Goal: Task Accomplishment & Management: Manage account settings

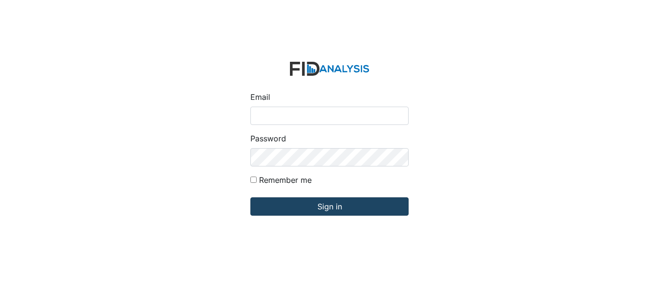
type input "[EMAIL_ADDRESS][PERSON_NAME][DOMAIN_NAME]"
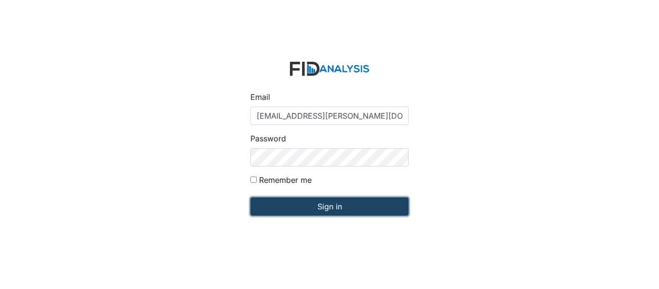
click at [316, 203] on input "Sign in" at bounding box center [329, 206] width 158 height 18
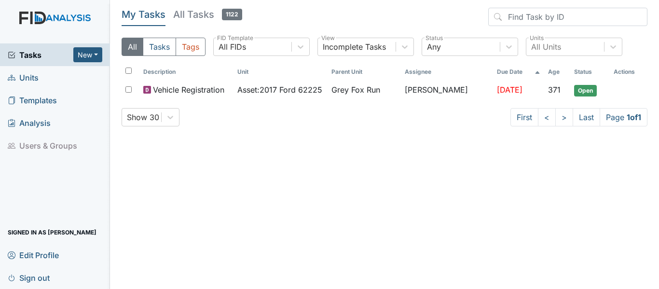
click at [40, 76] on link "Units" at bounding box center [55, 77] width 110 height 23
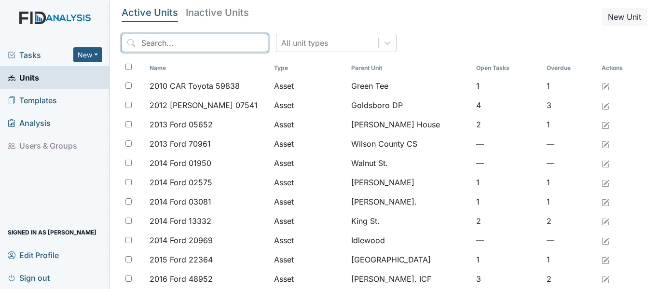
click at [201, 43] on input "search" at bounding box center [195, 43] width 147 height 18
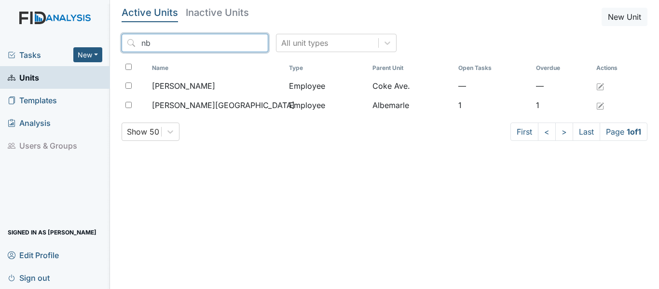
type input "n"
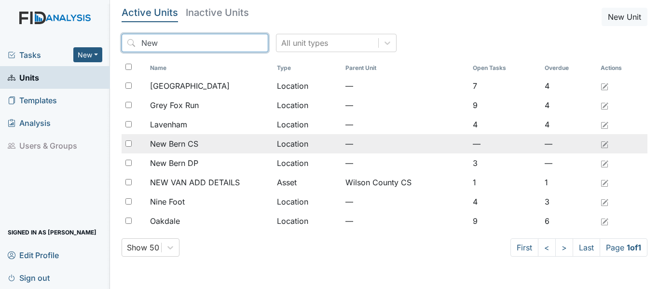
type input "New"
click at [223, 141] on div "New Bern CS" at bounding box center [209, 144] width 119 height 12
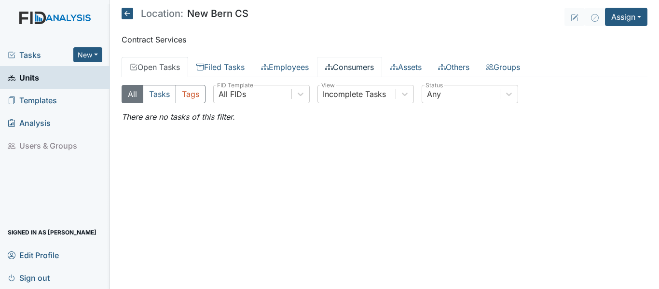
click at [356, 64] on link "Consumers" at bounding box center [349, 67] width 65 height 20
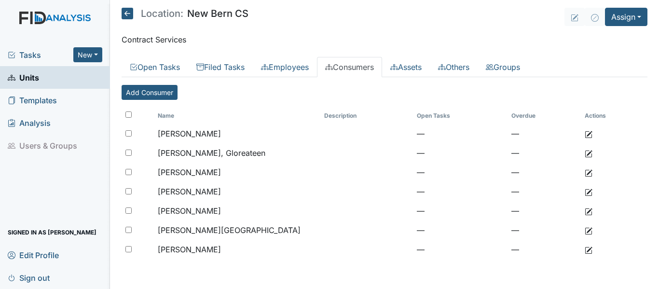
click at [44, 54] on span "Tasks" at bounding box center [41, 55] width 66 height 12
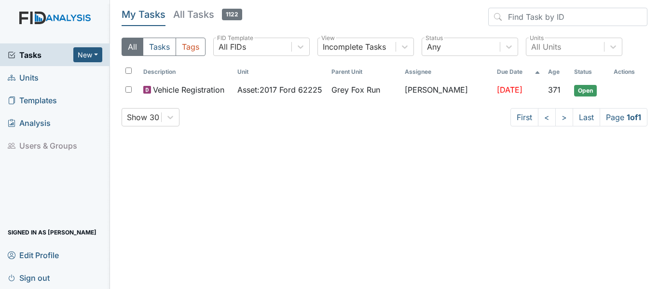
click at [31, 77] on span "Units" at bounding box center [23, 77] width 31 height 15
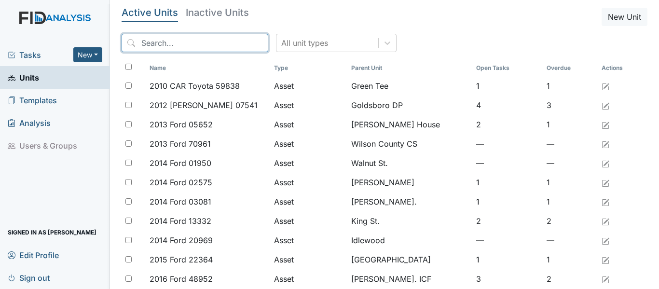
click at [223, 47] on input "search" at bounding box center [195, 43] width 147 height 18
click at [382, 45] on icon at bounding box center [387, 43] width 10 height 10
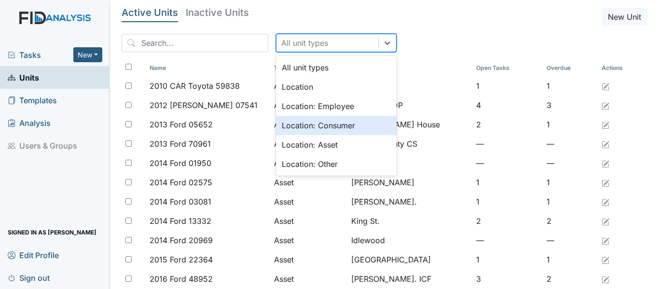
click at [326, 124] on div "Location: Consumer" at bounding box center [336, 125] width 121 height 19
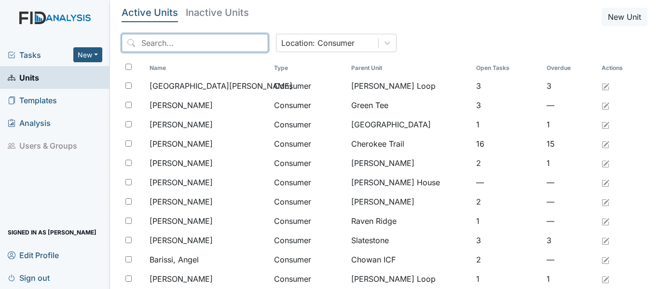
click at [216, 43] on input "search" at bounding box center [195, 43] width 147 height 18
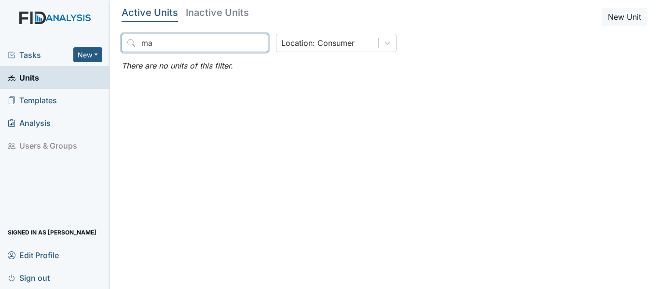
type input "m"
type input "k"
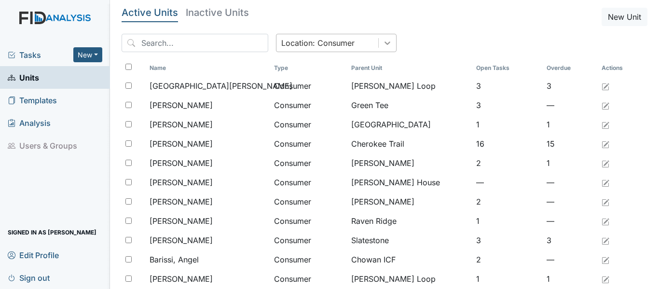
click at [379, 47] on div at bounding box center [387, 42] width 17 height 17
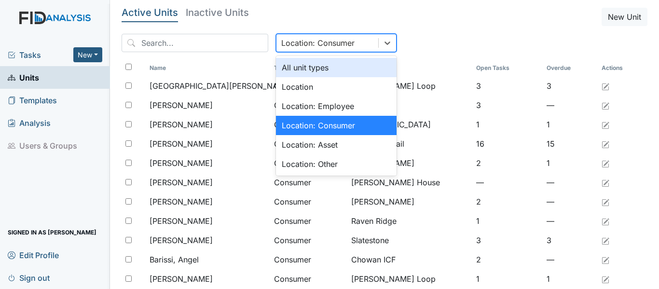
click at [303, 68] on div "All unit types" at bounding box center [336, 67] width 121 height 19
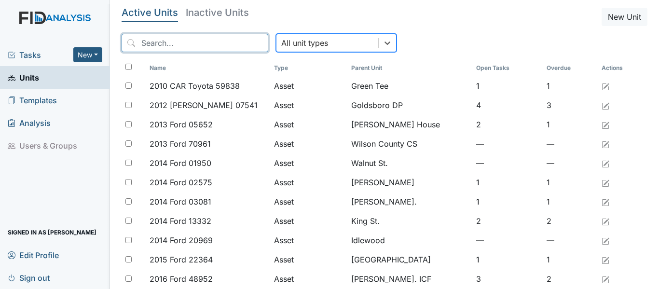
click at [211, 45] on input "search" at bounding box center [195, 43] width 147 height 18
drag, startPoint x: 211, startPoint y: 45, endPoint x: 217, endPoint y: 39, distance: 8.2
click at [217, 39] on input "search" at bounding box center [195, 43] width 147 height 18
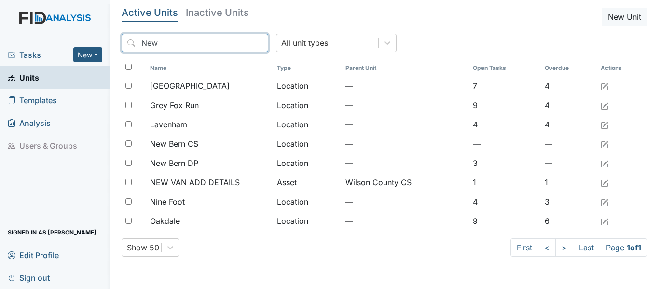
click at [217, 39] on input "New" at bounding box center [195, 43] width 147 height 18
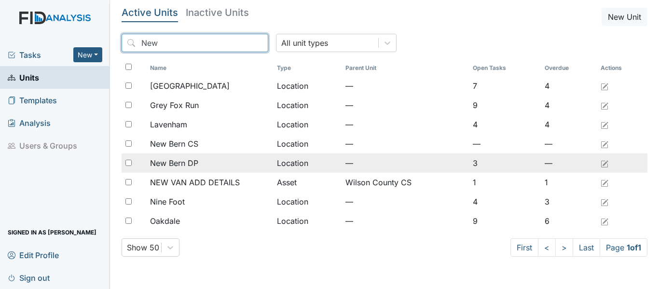
type input "New"
click at [191, 158] on span "New Bern DP" at bounding box center [174, 163] width 48 height 12
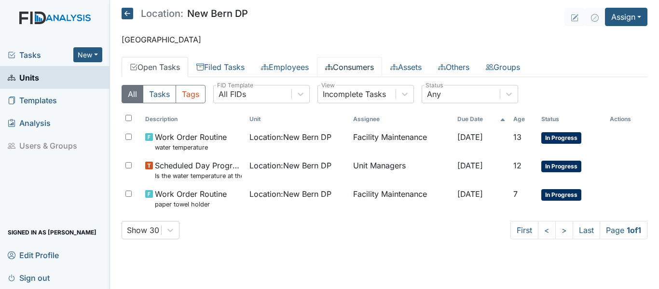
click at [346, 64] on link "Consumers" at bounding box center [349, 67] width 65 height 20
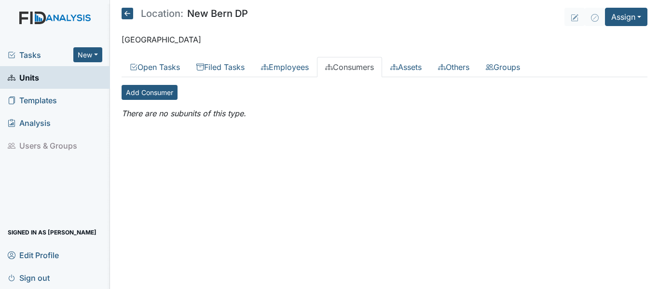
click at [124, 9] on icon at bounding box center [128, 14] width 12 height 12
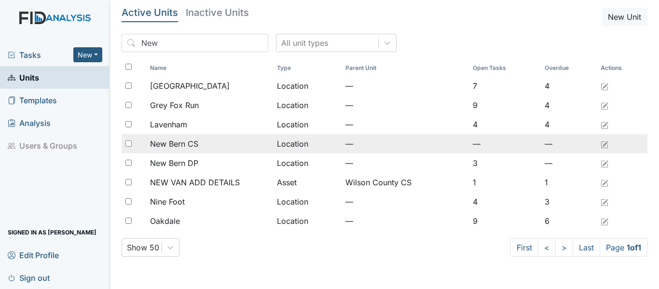
click at [167, 143] on span "New Bern CS" at bounding box center [174, 144] width 48 height 12
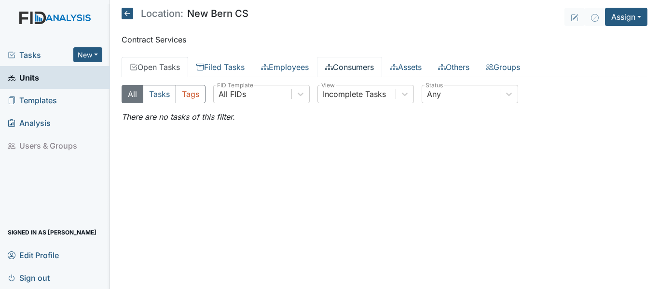
click at [373, 67] on link "Consumers" at bounding box center [349, 67] width 65 height 20
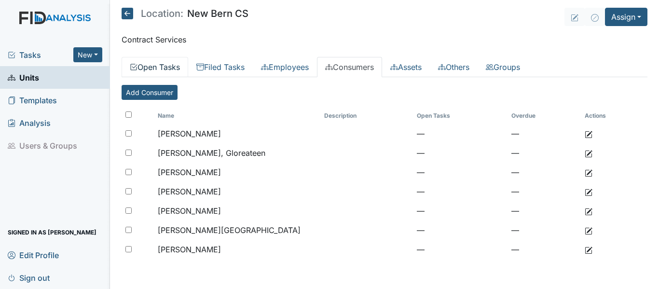
click at [168, 65] on link "Open Tasks" at bounding box center [155, 67] width 67 height 20
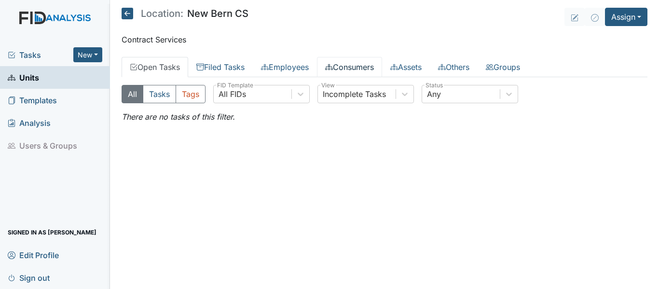
click at [353, 72] on link "Consumers" at bounding box center [349, 67] width 65 height 20
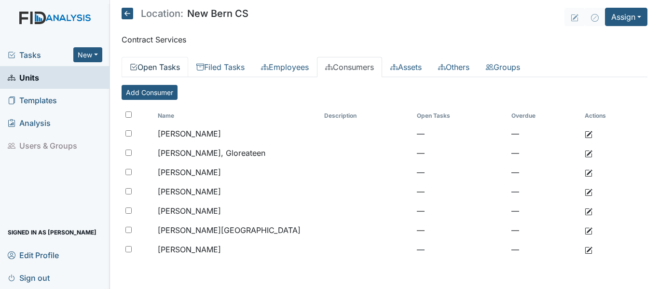
click at [176, 66] on link "Open Tasks" at bounding box center [155, 67] width 67 height 20
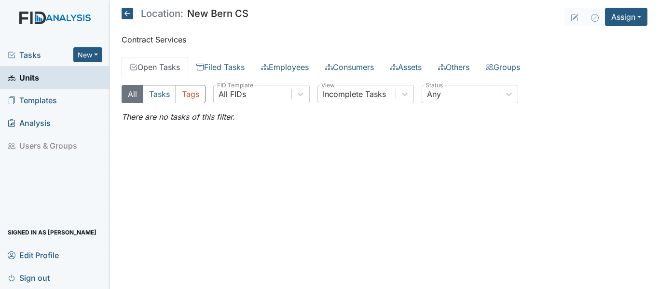
click at [41, 79] on link "Units" at bounding box center [55, 77] width 110 height 23
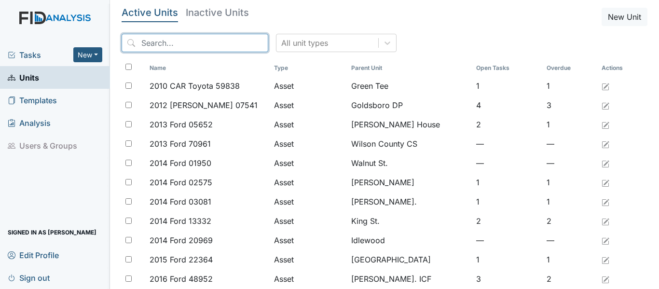
click at [201, 43] on input "search" at bounding box center [195, 43] width 147 height 18
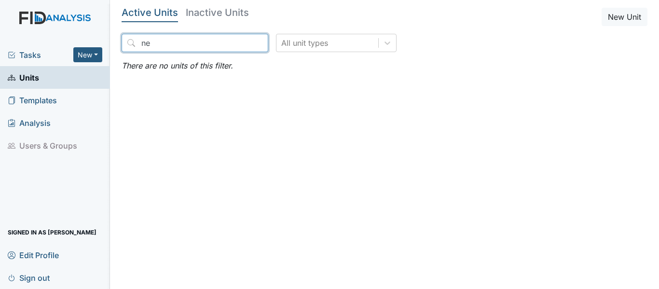
type input "n"
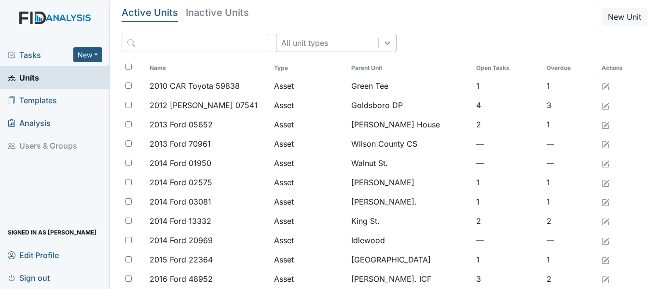
click at [382, 46] on icon at bounding box center [387, 43] width 10 height 10
click at [226, 40] on input "search" at bounding box center [195, 43] width 147 height 18
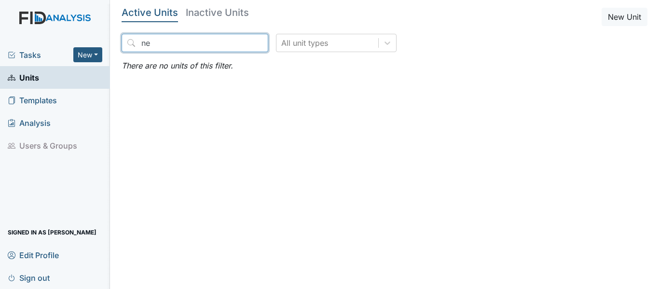
type input "n"
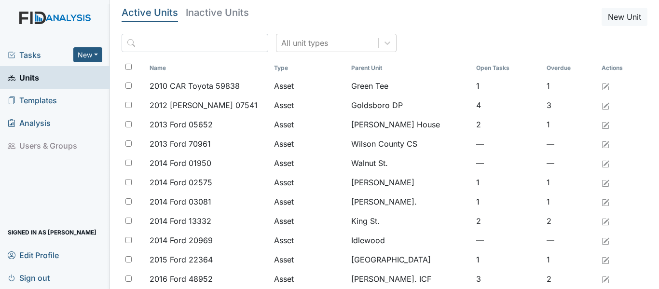
click at [45, 56] on span "Tasks" at bounding box center [41, 55] width 66 height 12
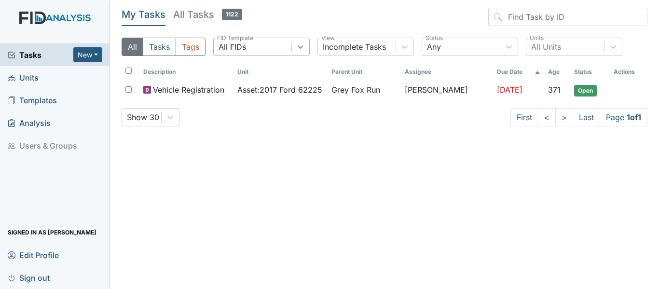
click at [304, 50] on icon at bounding box center [301, 47] width 10 height 10
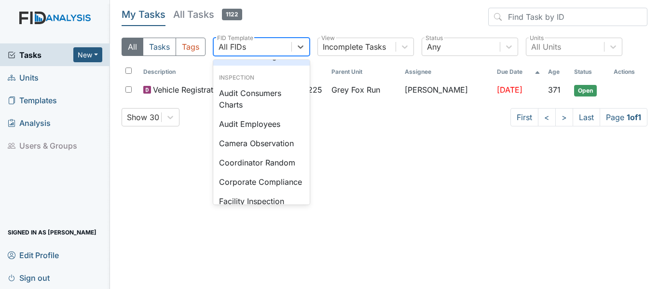
scroll to position [530, 0]
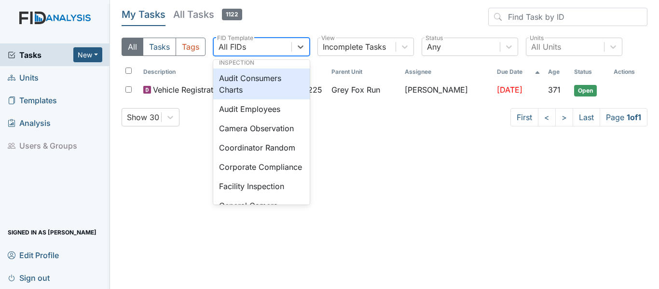
click at [282, 99] on div "Audit Consumers Charts" at bounding box center [261, 83] width 96 height 31
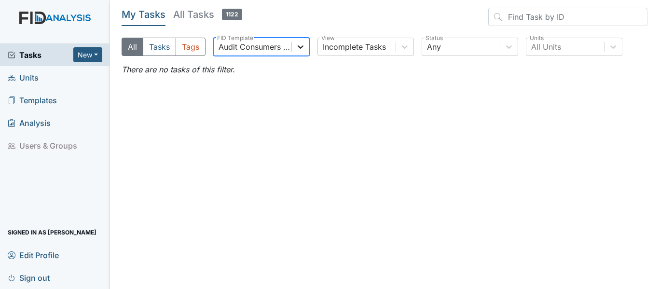
click at [300, 47] on icon at bounding box center [301, 46] width 6 height 3
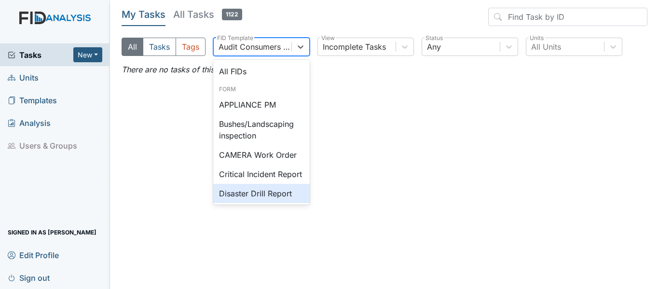
click at [278, 108] on div "APPLIANCE PM" at bounding box center [261, 104] width 96 height 19
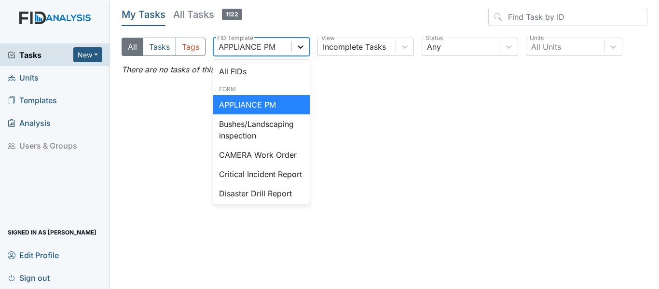
click at [306, 50] on div at bounding box center [300, 46] width 17 height 17
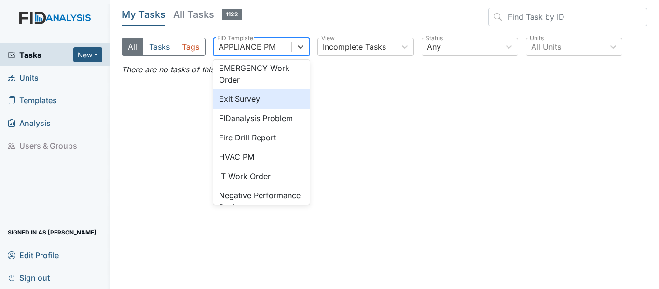
scroll to position [193, 0]
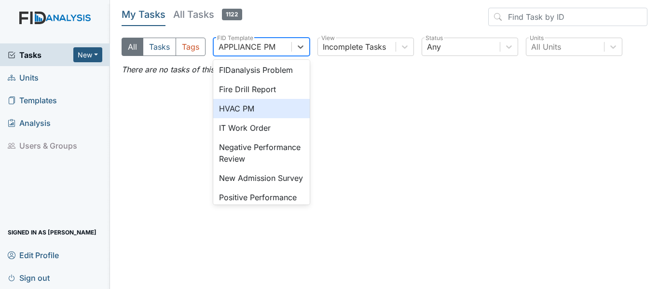
click at [273, 111] on div "HVAC PM" at bounding box center [261, 108] width 96 height 19
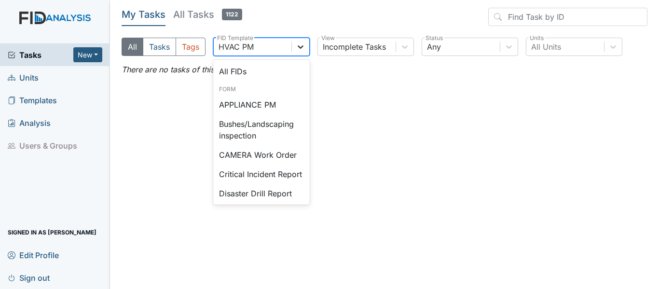
click at [300, 47] on icon at bounding box center [301, 46] width 6 height 3
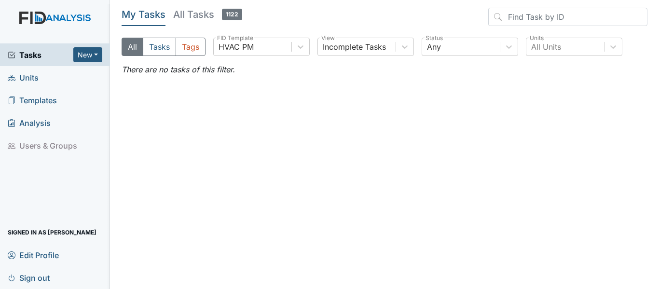
click at [382, 118] on main "My Tasks All Tasks 1122 All Tasks Tags HVAC PM FID Template Incomplete Tasks Vi…" at bounding box center [384, 144] width 549 height 289
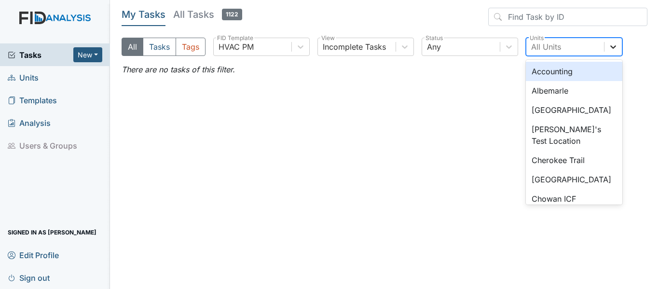
click at [614, 48] on icon at bounding box center [613, 46] width 6 height 3
click at [613, 49] on icon at bounding box center [613, 47] width 10 height 10
click at [612, 50] on icon at bounding box center [613, 47] width 10 height 10
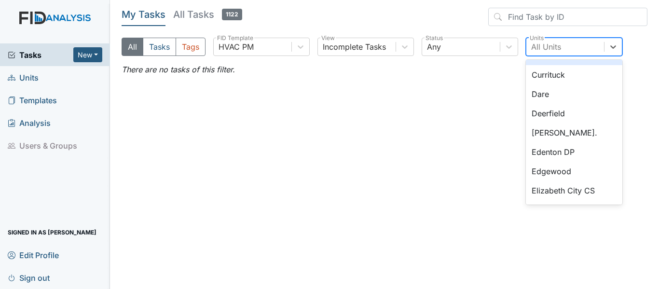
scroll to position [289, 0]
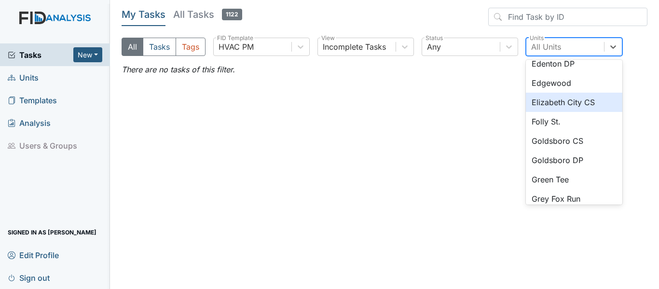
click at [592, 101] on div "Elizabeth City CS" at bounding box center [574, 102] width 96 height 19
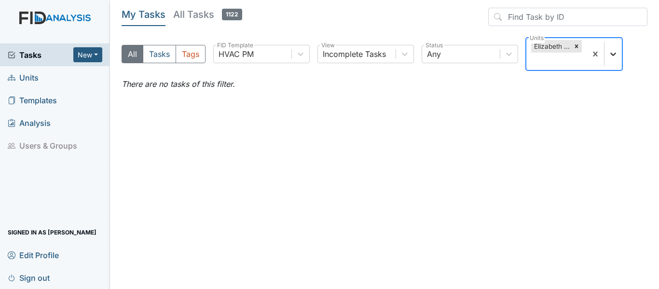
click at [610, 55] on icon at bounding box center [613, 54] width 10 height 10
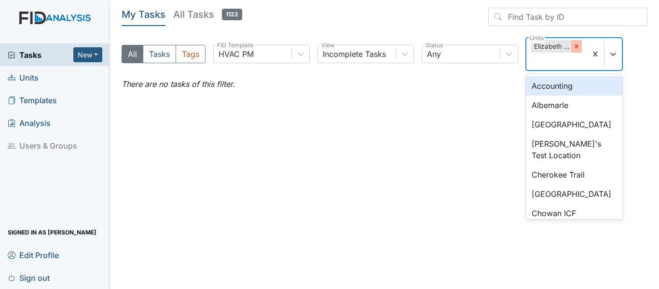
click at [574, 46] on icon at bounding box center [576, 46] width 7 height 7
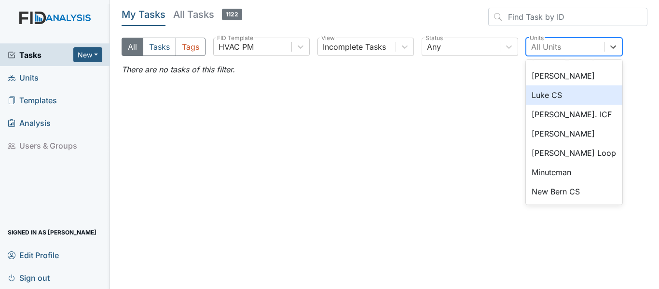
scroll to position [675, 0]
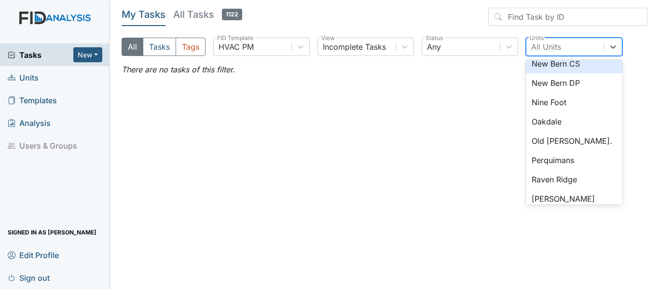
click at [564, 66] on div "New Bern CS" at bounding box center [574, 63] width 96 height 19
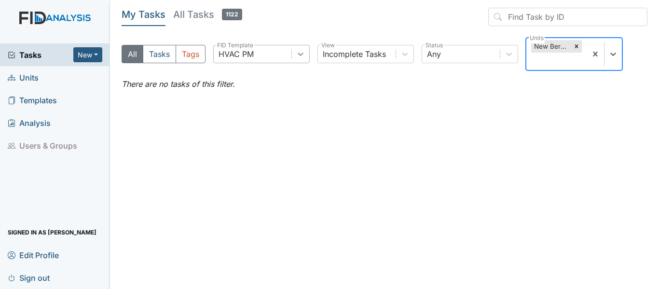
click at [295, 55] on div at bounding box center [300, 53] width 17 height 17
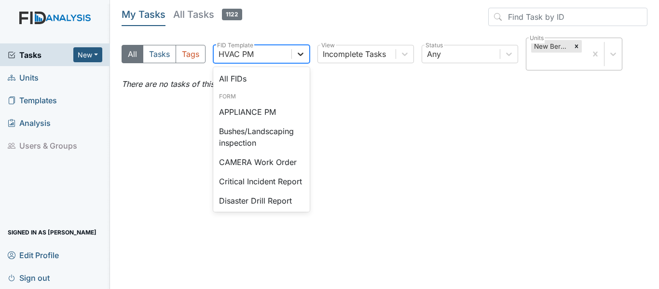
scroll to position [124, 0]
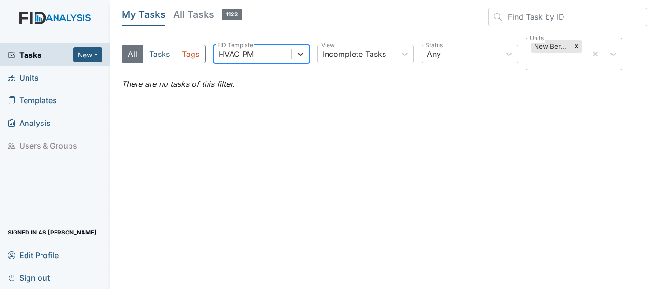
drag, startPoint x: 296, startPoint y: 56, endPoint x: 295, endPoint y: 62, distance: 6.3
click at [296, 56] on icon at bounding box center [301, 54] width 10 height 10
click at [300, 58] on icon at bounding box center [301, 54] width 10 height 10
click at [279, 57] on div "HVAC PM" at bounding box center [253, 53] width 78 height 17
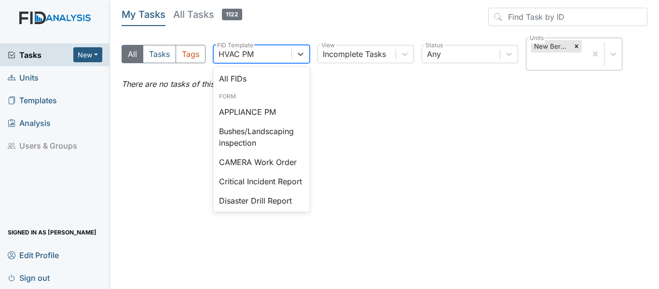
click at [263, 55] on div "HVAC PM" at bounding box center [253, 53] width 78 height 17
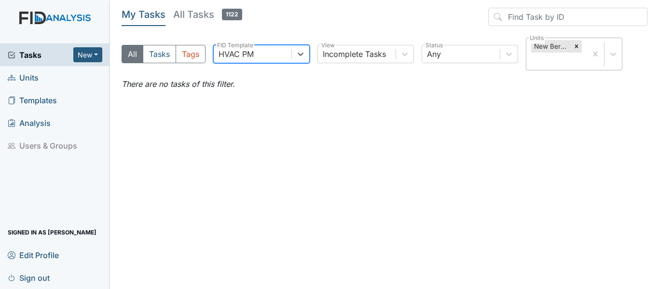
click at [257, 53] on div "HVAC PM" at bounding box center [253, 53] width 78 height 17
click at [37, 78] on span "Units" at bounding box center [23, 77] width 31 height 15
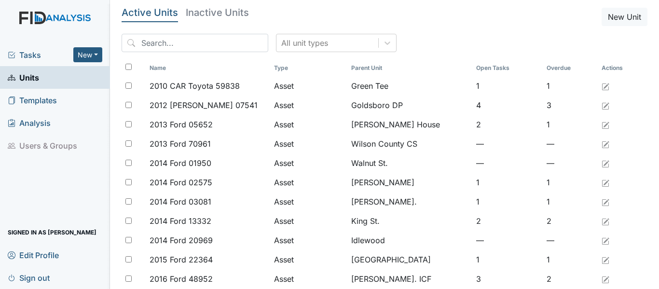
click at [37, 78] on span "Units" at bounding box center [23, 77] width 31 height 15
click at [43, 57] on span "Tasks" at bounding box center [41, 55] width 66 height 12
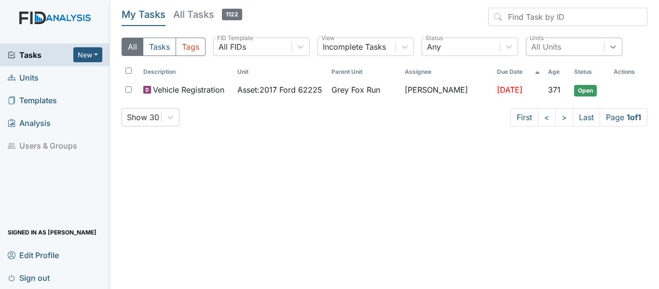
click at [618, 44] on div at bounding box center [612, 46] width 17 height 17
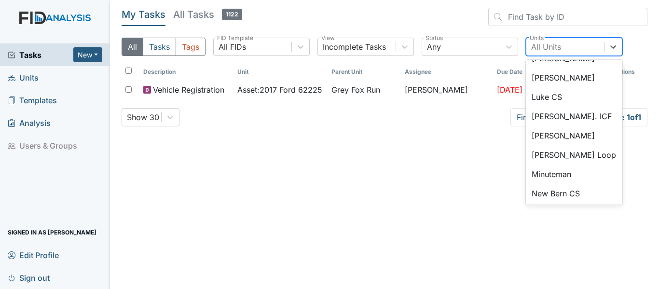
scroll to position [579, 0]
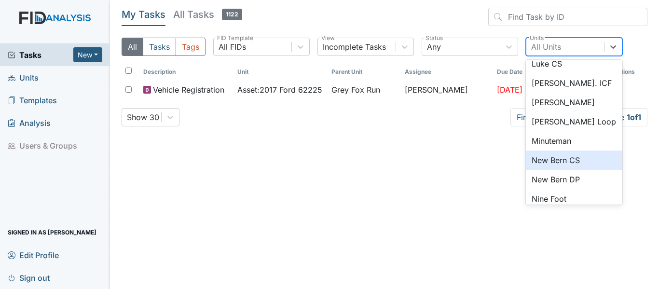
click at [577, 155] on div "New Bern CS" at bounding box center [574, 159] width 96 height 19
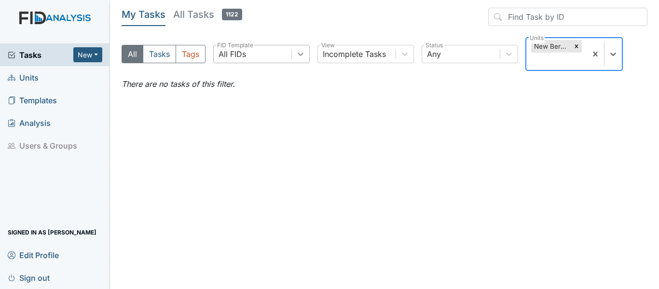
click at [298, 56] on icon at bounding box center [301, 54] width 10 height 10
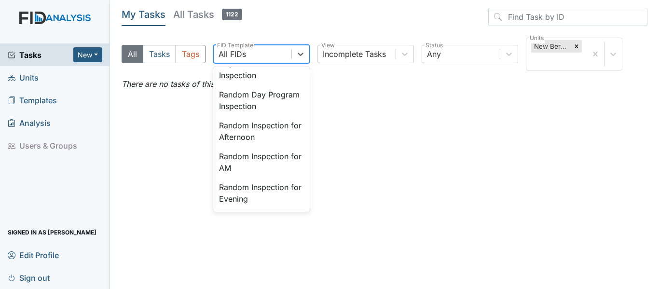
scroll to position [829, 0]
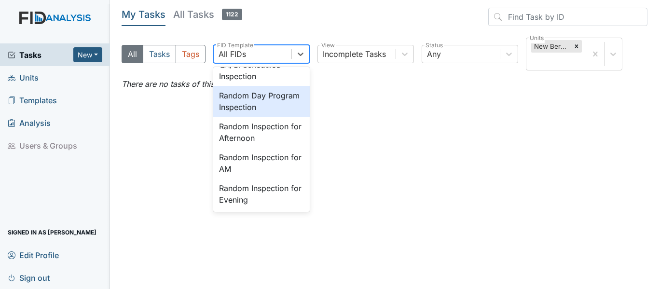
click at [186, 145] on main "My Tasks All Tasks 1122 All Tasks Tags option Random Day Program Inspection foc…" at bounding box center [384, 144] width 549 height 289
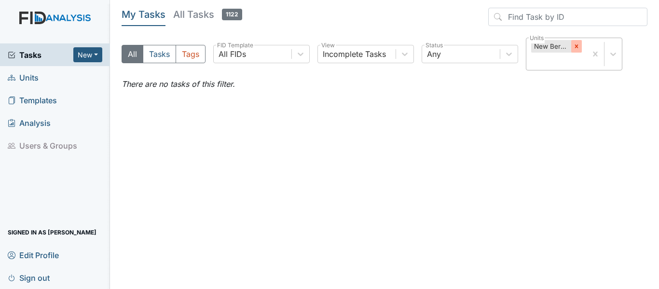
click at [576, 45] on icon at bounding box center [575, 46] width 3 height 3
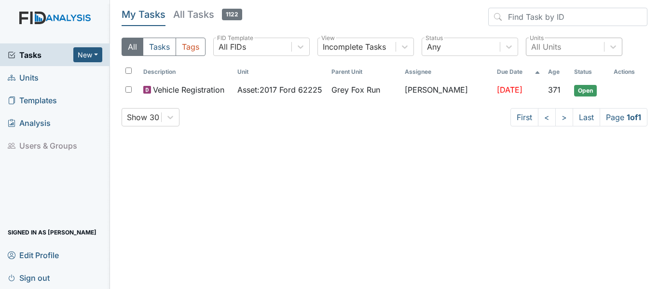
click at [26, 78] on span "Units" at bounding box center [23, 77] width 31 height 15
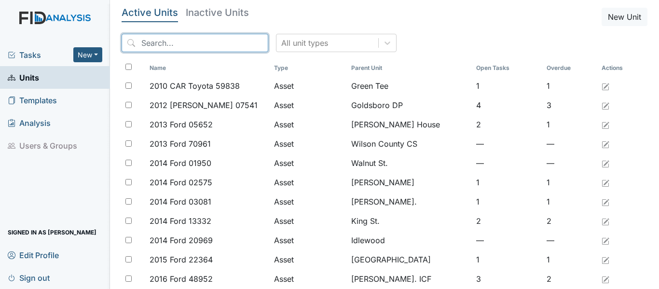
click at [172, 42] on input "search" at bounding box center [195, 43] width 147 height 18
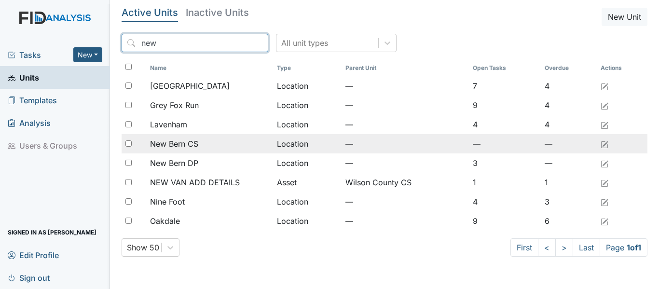
type input "new"
click at [186, 141] on span "New Bern CS" at bounding box center [174, 144] width 48 height 12
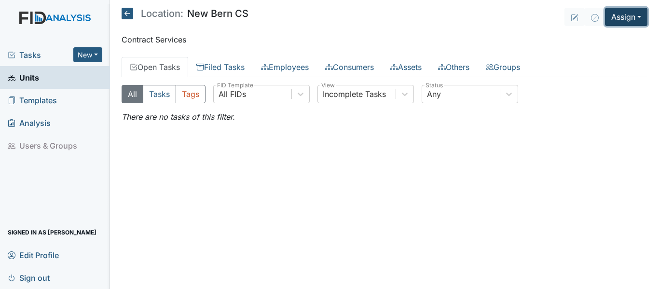
click at [637, 17] on button "Assign" at bounding box center [626, 17] width 42 height 18
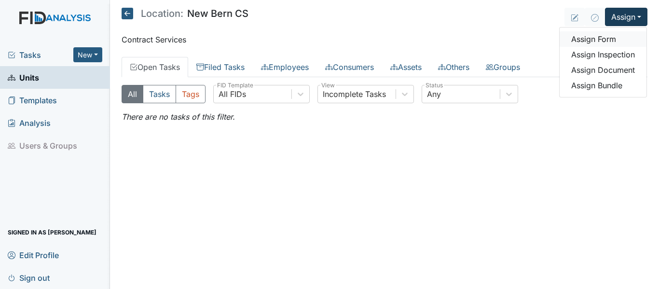
click at [612, 37] on link "Assign Form" at bounding box center [602, 38] width 87 height 15
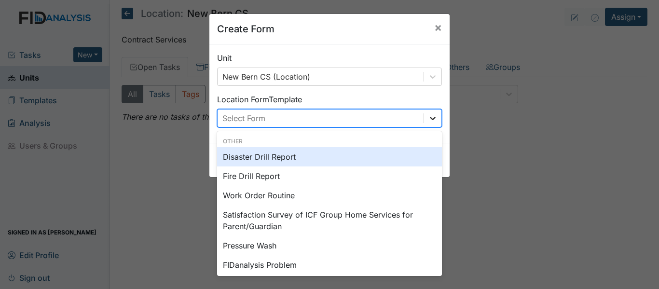
click at [430, 117] on icon at bounding box center [433, 118] width 10 height 10
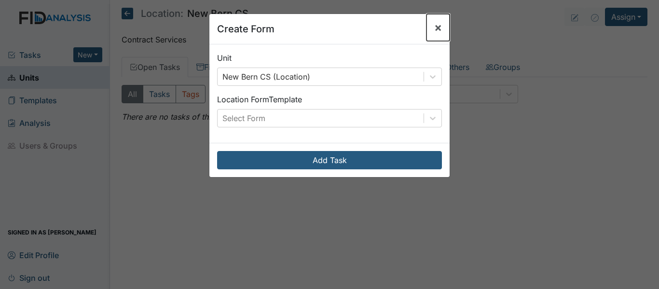
click at [435, 26] on span "×" at bounding box center [438, 27] width 8 height 14
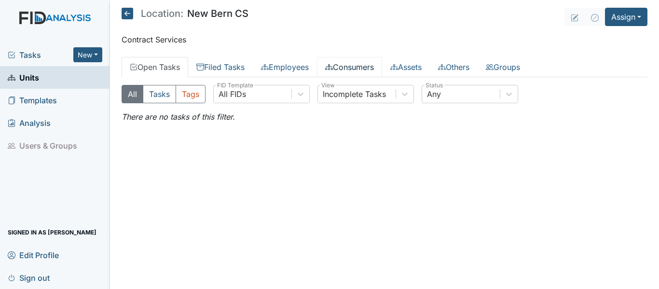
click at [371, 65] on link "Consumers" at bounding box center [349, 67] width 65 height 20
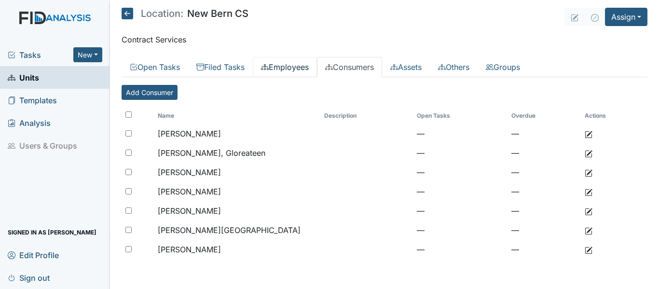
click at [298, 69] on link "Employees" at bounding box center [285, 67] width 64 height 20
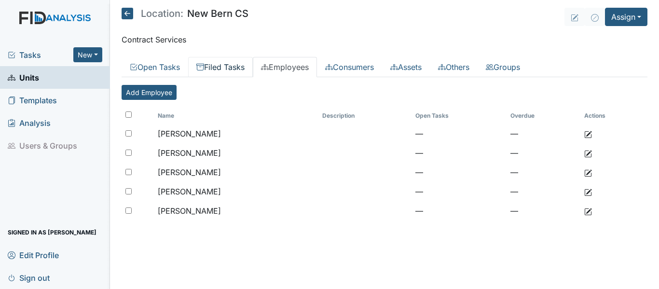
click at [239, 68] on link "Filed Tasks" at bounding box center [220, 67] width 65 height 20
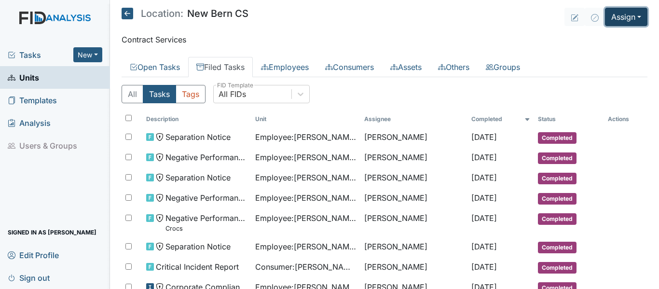
click at [636, 25] on button "Assign" at bounding box center [626, 17] width 42 height 18
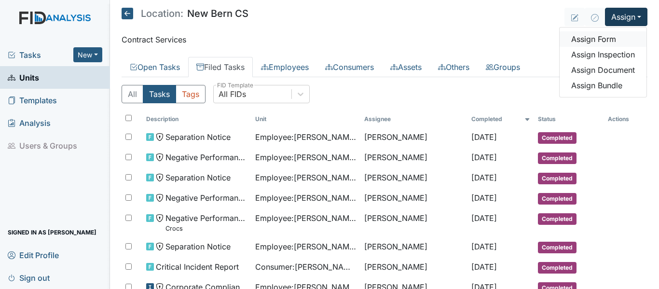
click at [584, 40] on link "Assign Form" at bounding box center [602, 38] width 87 height 15
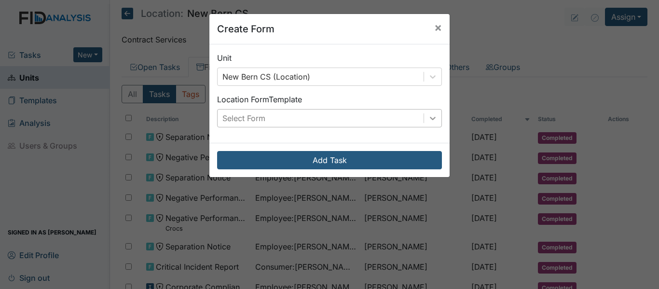
click at [428, 119] on icon at bounding box center [433, 118] width 10 height 10
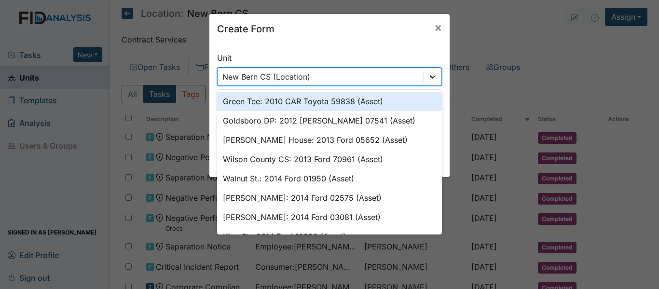
click at [432, 79] on icon at bounding box center [433, 77] width 10 height 10
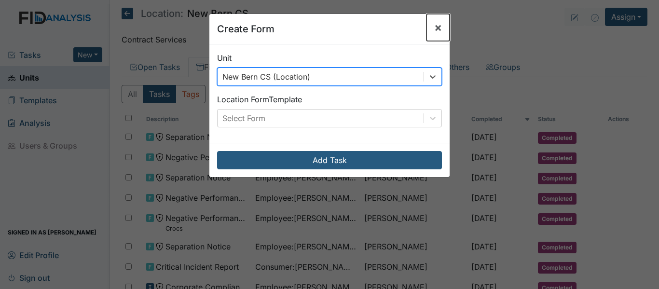
click at [439, 27] on button "×" at bounding box center [437, 27] width 23 height 27
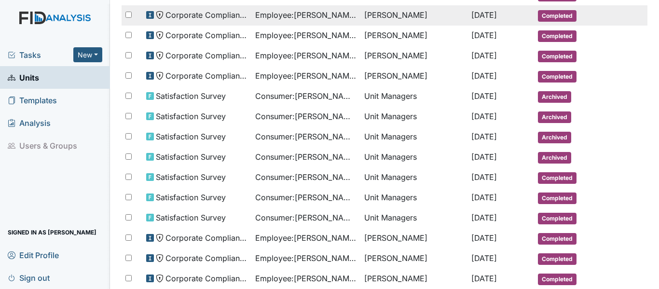
scroll to position [289, 0]
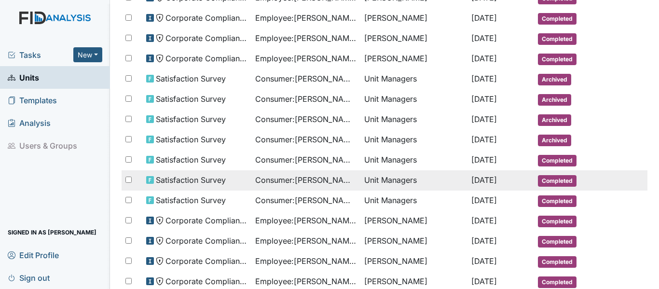
click at [318, 180] on span "Consumer : Koonce, Gloreateen" at bounding box center [305, 180] width 101 height 12
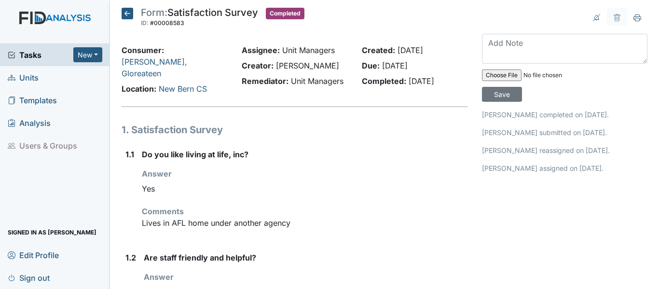
click at [127, 14] on icon at bounding box center [128, 14] width 12 height 12
